Goal: Find specific page/section: Find specific page/section

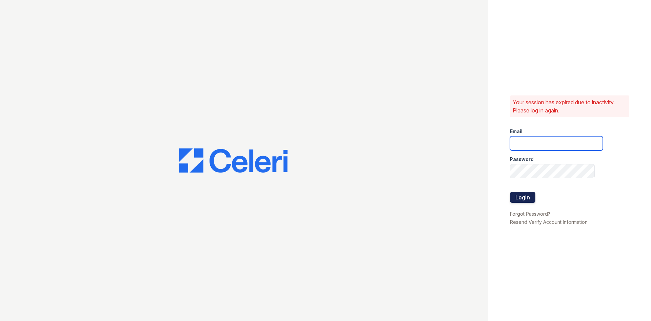
type input "[DOMAIN_NAME][EMAIL_ADDRESS][DOMAIN_NAME]"
click at [525, 198] on button "Login" at bounding box center [522, 197] width 25 height 11
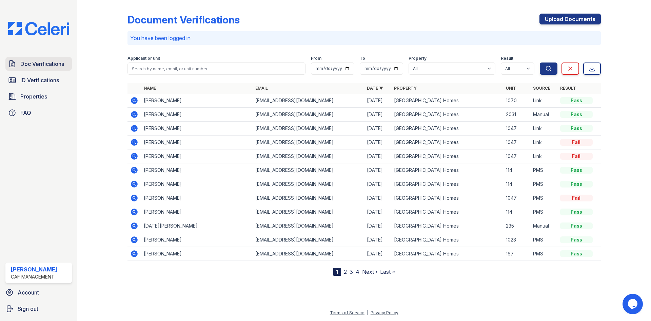
click at [44, 70] on link "Doc Verifications" at bounding box center [38, 64] width 66 height 14
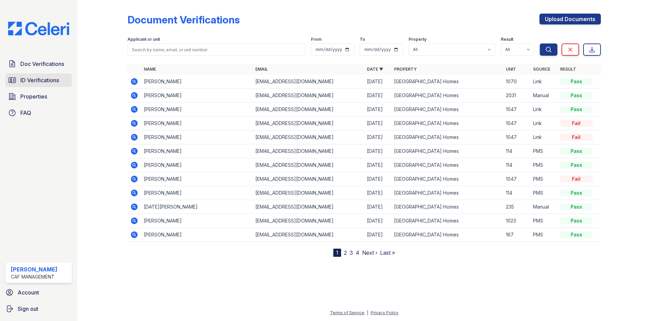
click at [43, 84] on link "ID Verifications" at bounding box center [38, 80] width 66 height 14
